Goal: Information Seeking & Learning: Learn about a topic

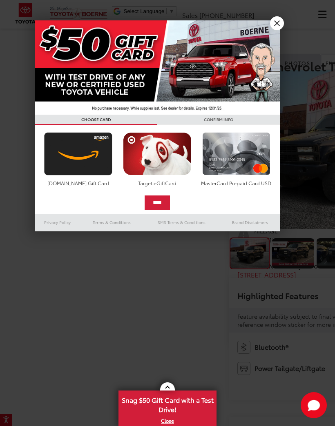
click at [280, 24] on link "X" at bounding box center [277, 23] width 14 height 14
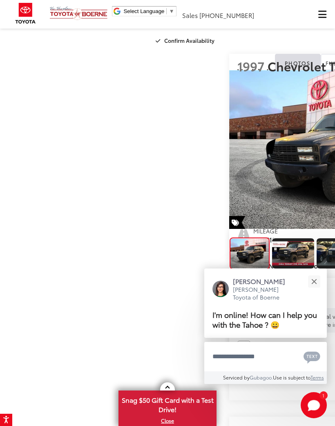
click at [257, 197] on img "1997 Chevrolet Tahoe Base 0" at bounding box center [335, 149] width 212 height 159
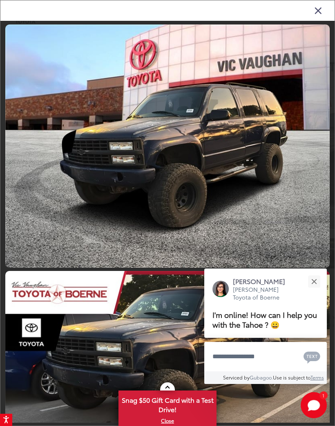
click at [274, 163] on link at bounding box center [167, 145] width 324 height 243
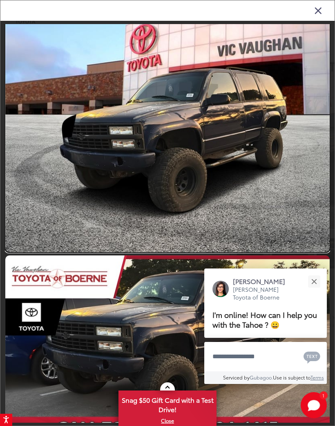
scroll to position [16, 0]
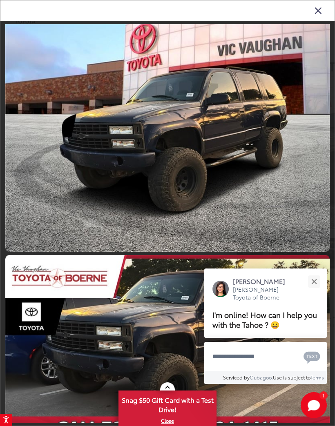
click at [263, 175] on link at bounding box center [167, 130] width 324 height 243
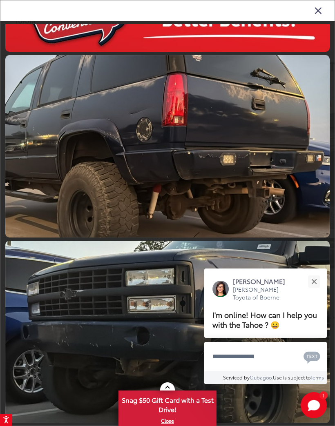
scroll to position [2254, 0]
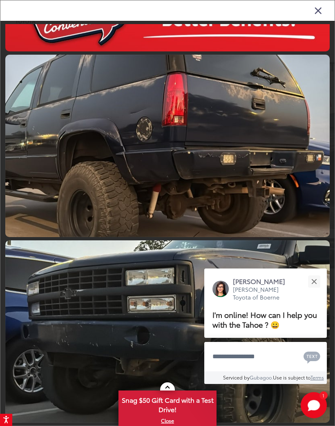
click at [211, 208] on link at bounding box center [167, 146] width 324 height 182
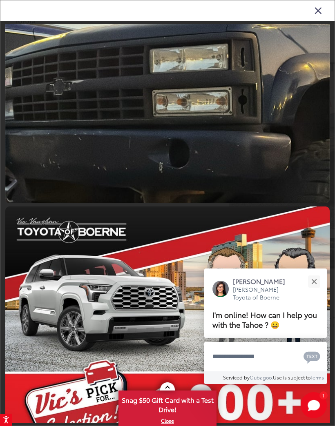
scroll to position [2911, 0]
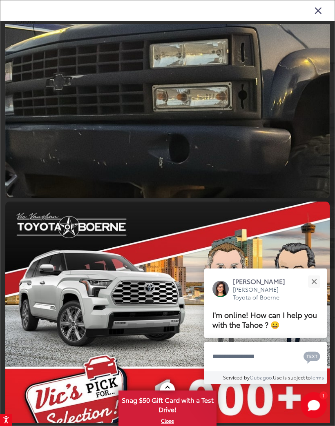
click at [219, 170] on link at bounding box center [167, 107] width 324 height 182
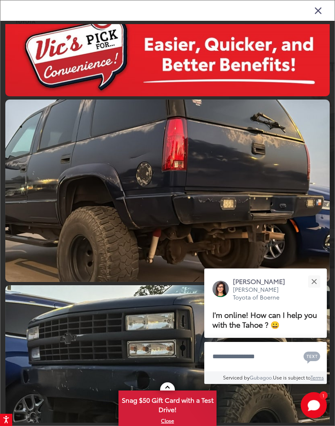
scroll to position [2227, 0]
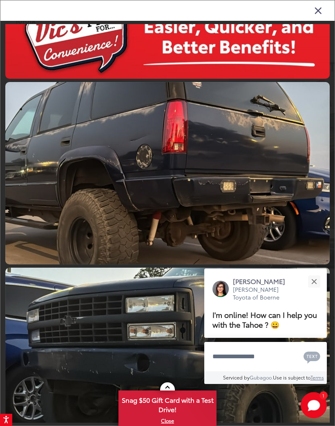
click at [225, 278] on div "[PERSON_NAME] [PERSON_NAME] Toyota of Boerne" at bounding box center [265, 289] width 106 height 25
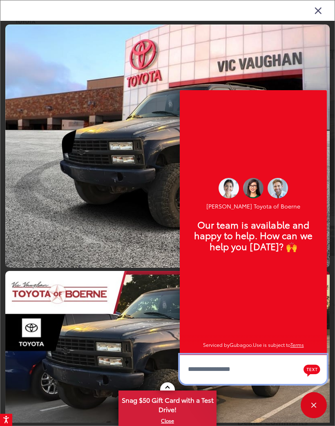
scroll to position [0, 0]
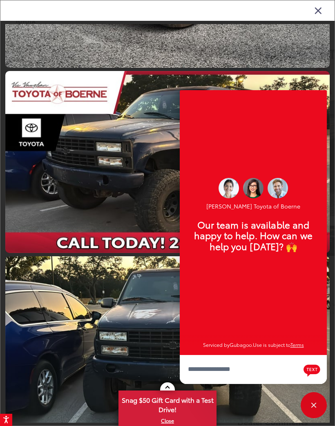
click at [125, 201] on link at bounding box center [167, 162] width 324 height 182
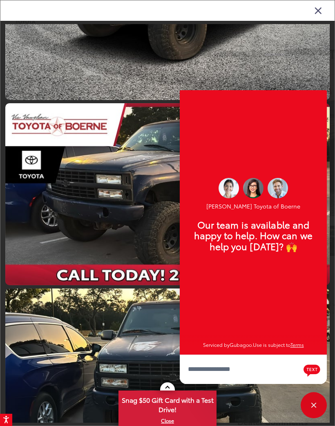
click at [131, 196] on link at bounding box center [167, 194] width 324 height 182
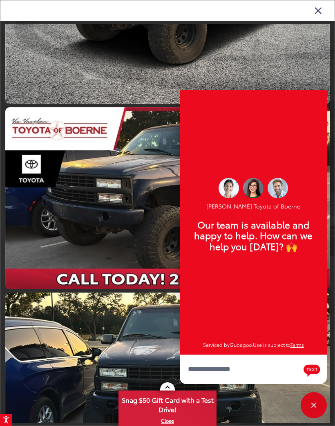
click at [120, 210] on link at bounding box center [167, 198] width 324 height 182
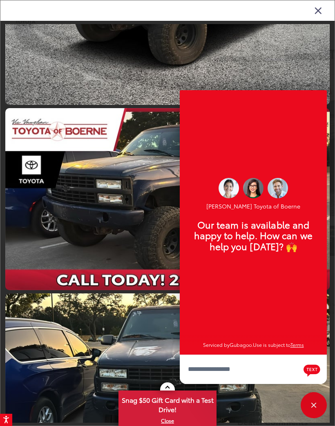
click at [122, 214] on link at bounding box center [167, 199] width 324 height 182
click at [120, 224] on link at bounding box center [167, 199] width 324 height 182
click at [122, 221] on link at bounding box center [167, 199] width 324 height 182
click at [122, 222] on link at bounding box center [167, 199] width 324 height 182
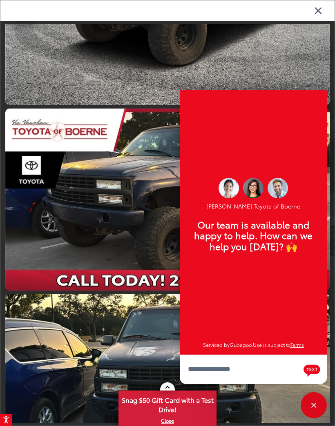
click at [121, 225] on link at bounding box center [167, 200] width 324 height 182
click at [124, 230] on link at bounding box center [167, 200] width 324 height 182
click at [125, 226] on link at bounding box center [167, 200] width 324 height 182
click at [127, 226] on link at bounding box center [167, 200] width 324 height 182
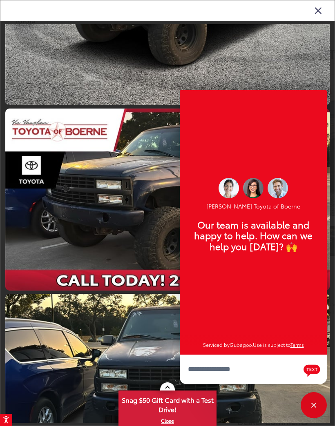
click at [128, 229] on link at bounding box center [167, 200] width 324 height 182
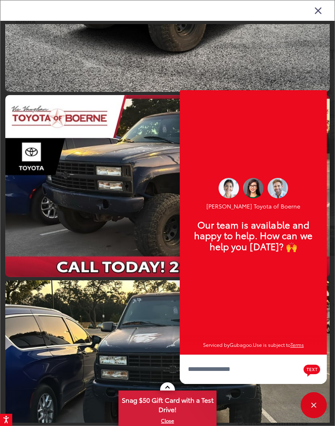
click at [131, 210] on link at bounding box center [167, 186] width 324 height 182
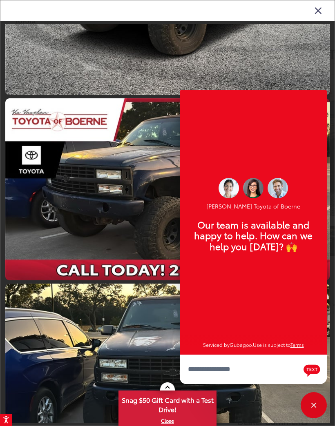
click at [131, 214] on link at bounding box center [167, 189] width 324 height 182
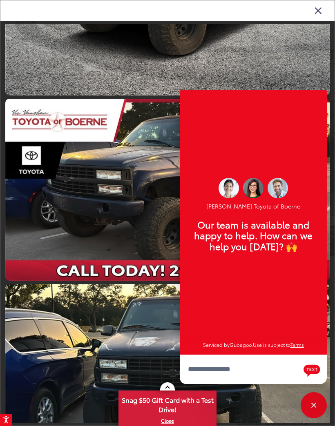
click at [133, 213] on link at bounding box center [167, 190] width 324 height 182
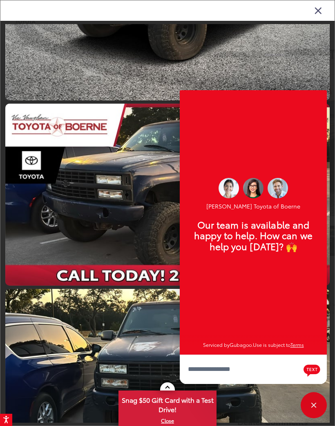
click at [133, 213] on link at bounding box center [167, 195] width 324 height 182
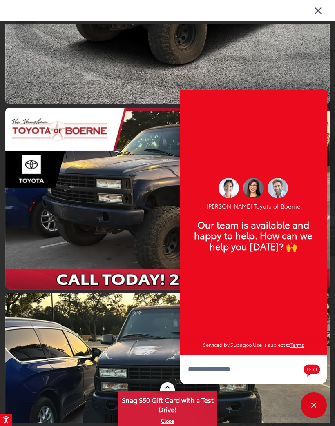
click at [133, 215] on link at bounding box center [167, 199] width 324 height 182
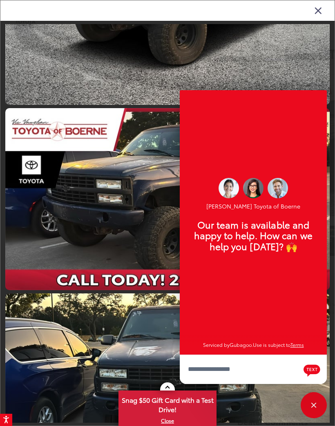
click at [129, 218] on link at bounding box center [167, 199] width 324 height 182
click at [133, 221] on link at bounding box center [167, 199] width 324 height 182
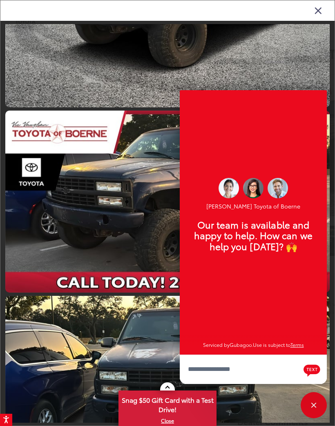
click at [136, 218] on link at bounding box center [167, 202] width 324 height 182
click at [124, 224] on link at bounding box center [167, 202] width 324 height 182
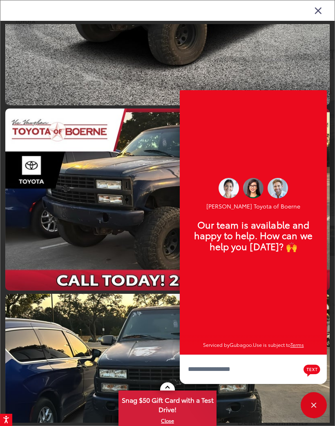
click at [130, 218] on link at bounding box center [167, 200] width 324 height 182
click at [129, 218] on link at bounding box center [167, 200] width 324 height 182
click at [131, 220] on link at bounding box center [167, 200] width 324 height 182
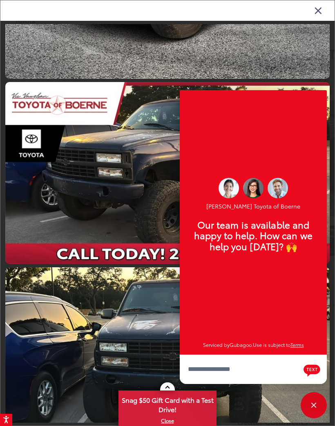
click at [135, 202] on link at bounding box center [167, 173] width 324 height 182
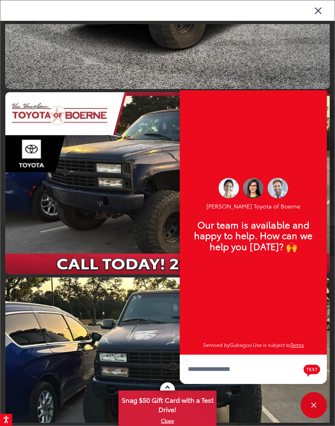
click at [138, 200] on link at bounding box center [167, 183] width 324 height 182
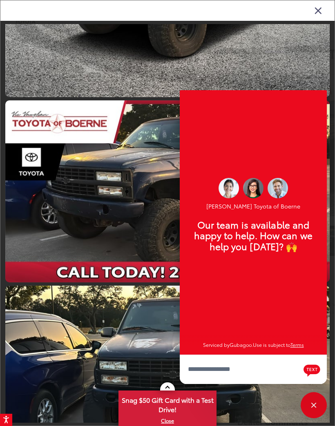
click at [139, 200] on link at bounding box center [167, 191] width 324 height 182
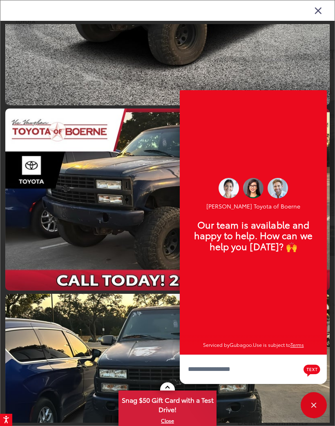
click at [131, 214] on link at bounding box center [167, 200] width 324 height 182
click at [133, 218] on link at bounding box center [167, 200] width 324 height 182
click at [140, 214] on link at bounding box center [167, 200] width 324 height 182
click at [313, 400] on div "Close" at bounding box center [313, 405] width 26 height 26
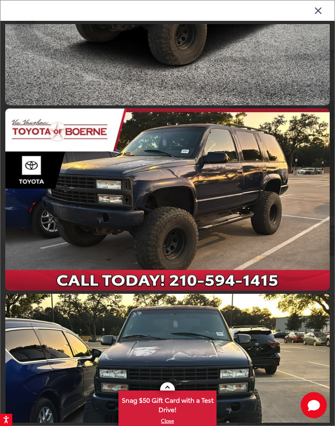
click at [236, 220] on link at bounding box center [167, 200] width 324 height 182
click at [247, 271] on link at bounding box center [167, 200] width 324 height 182
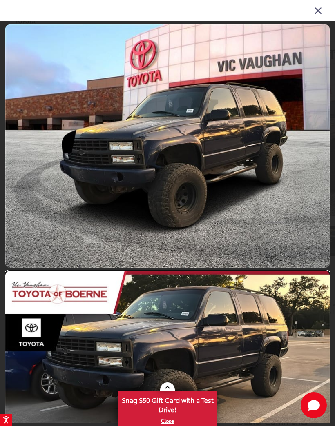
scroll to position [0, 0]
